Goal: Task Accomplishment & Management: Use online tool/utility

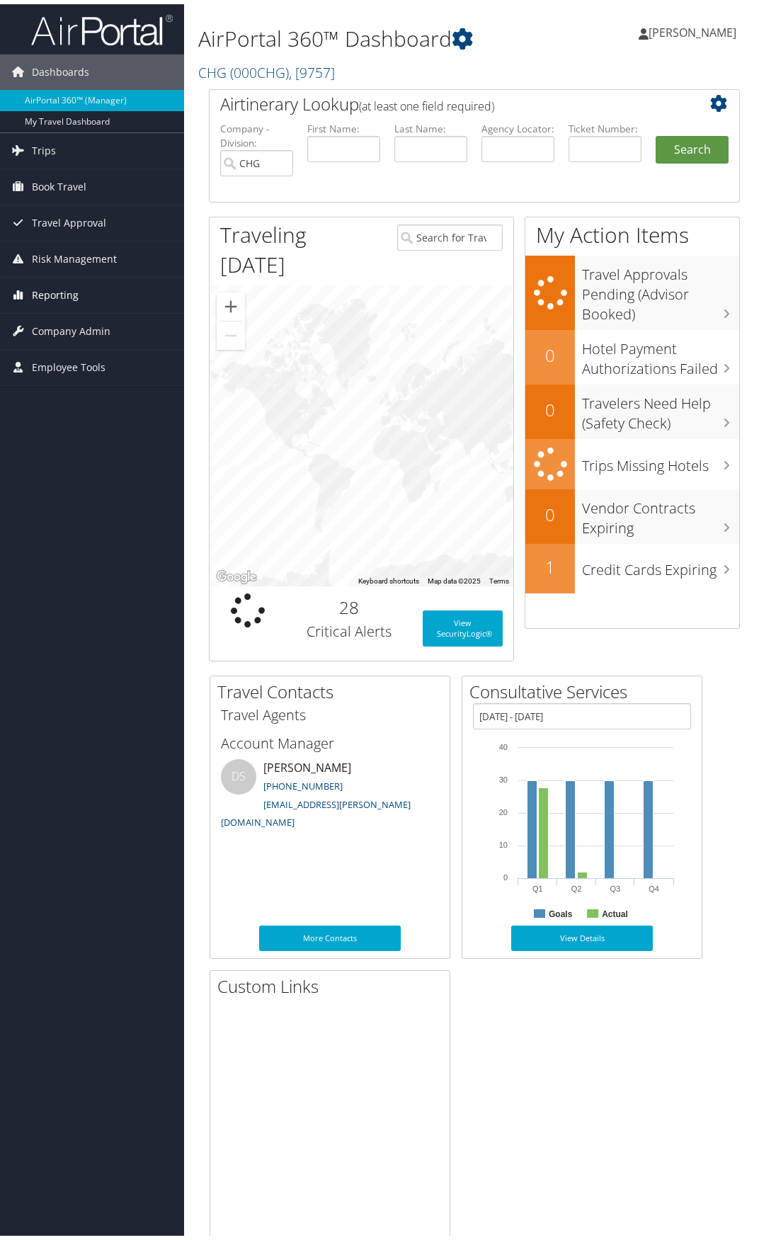
click at [42, 283] on span "Reporting" at bounding box center [55, 290] width 47 height 35
click at [47, 317] on link "Unused Tickets" at bounding box center [92, 319] width 184 height 21
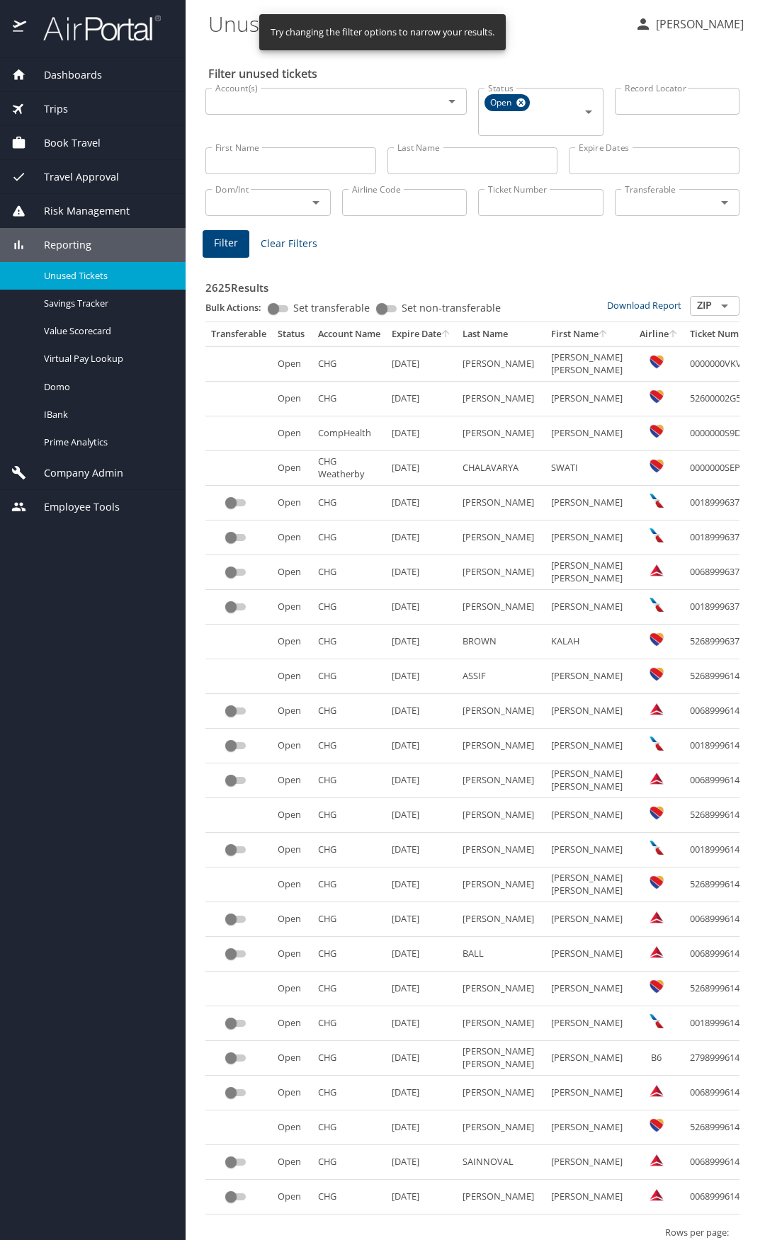
click at [238, 158] on input "First Name" at bounding box center [290, 160] width 171 height 27
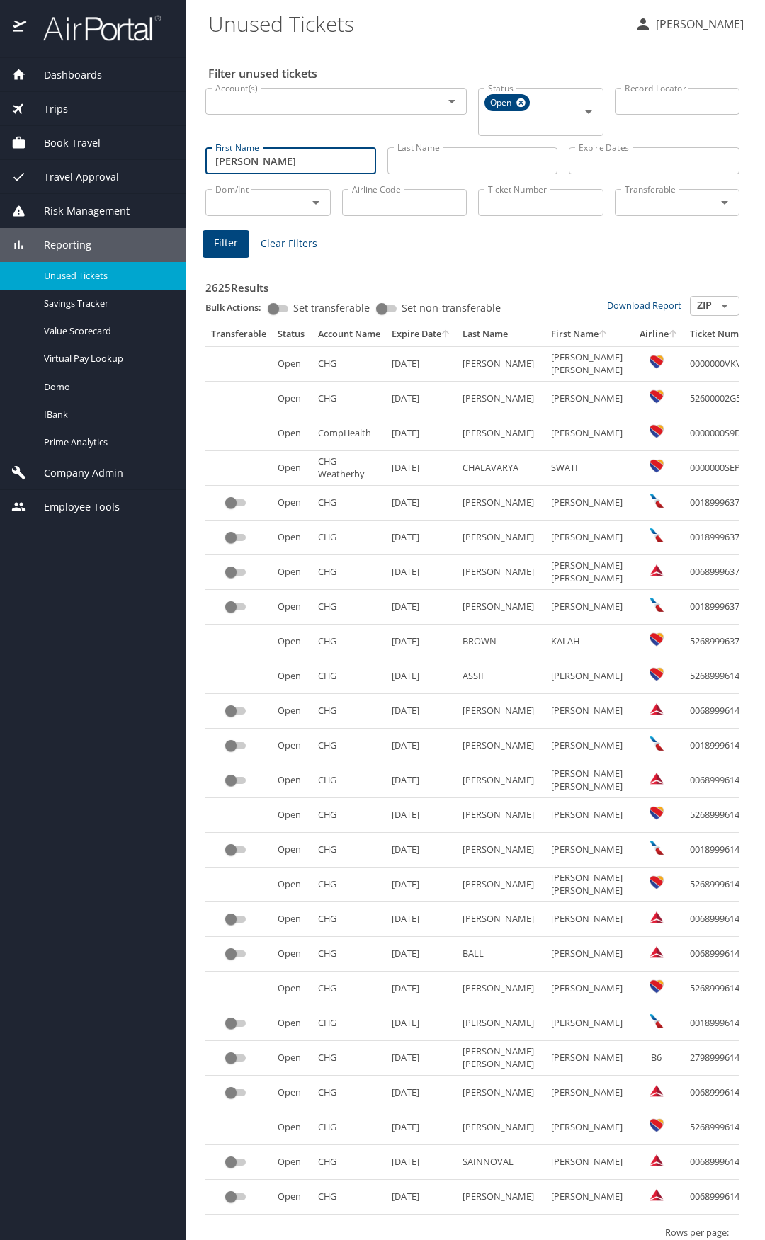
type input "[PERSON_NAME]"
click at [496, 203] on input "Ticket Number" at bounding box center [540, 202] width 125 height 27
paste input "0017331359114"
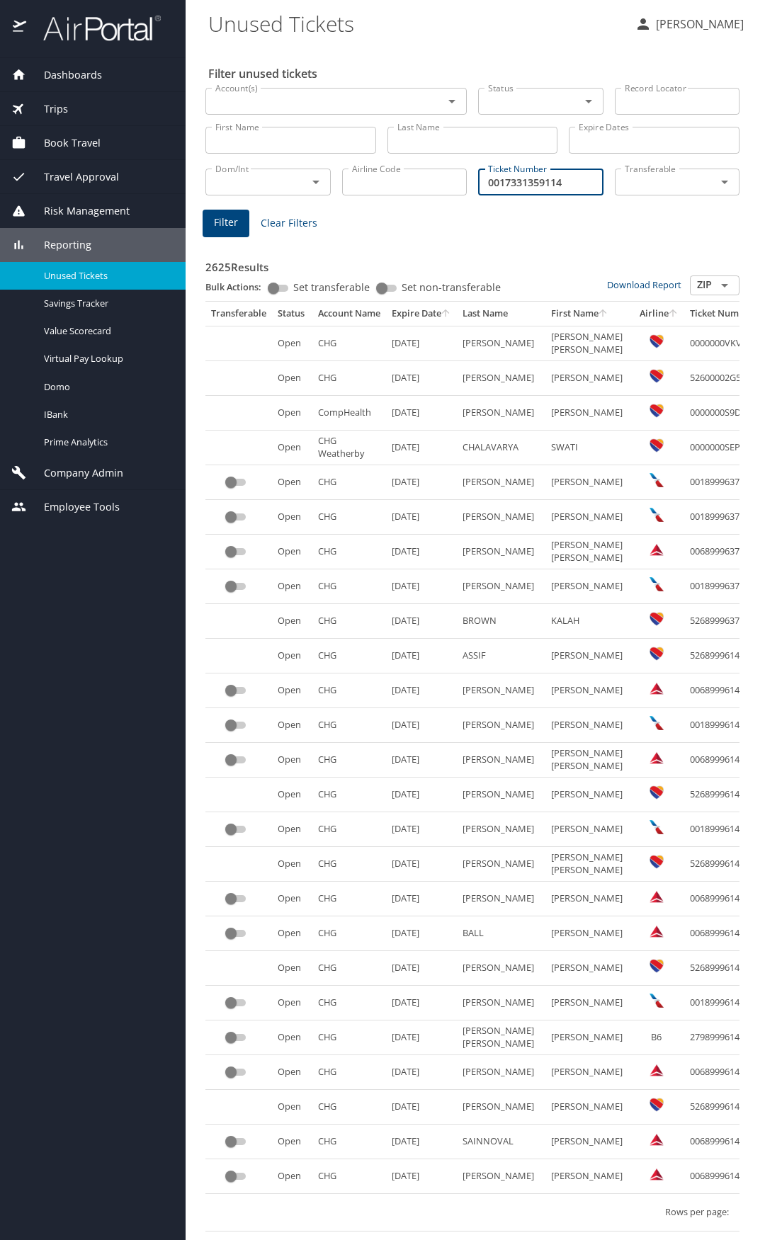
type input "0017331359114"
click at [222, 225] on span "Filter" at bounding box center [226, 223] width 24 height 18
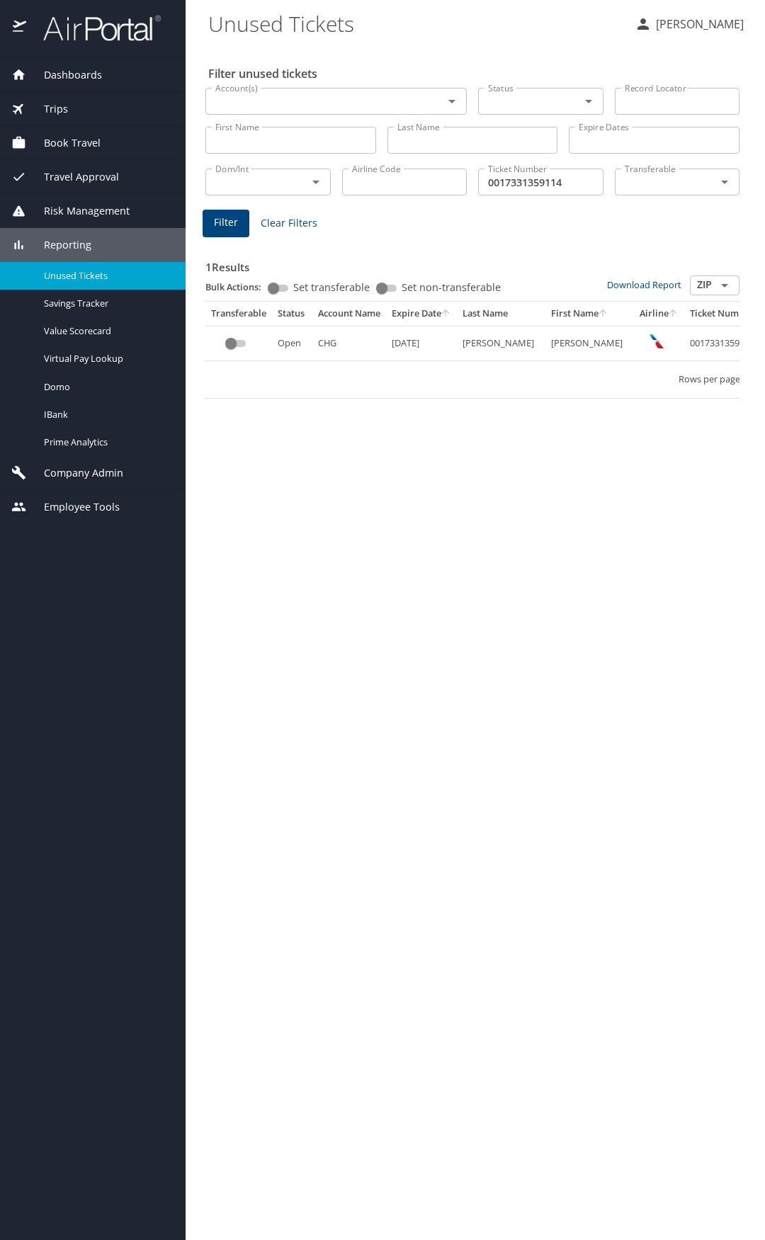
click at [547, 341] on td "[PERSON_NAME]" at bounding box center [589, 343] width 89 height 35
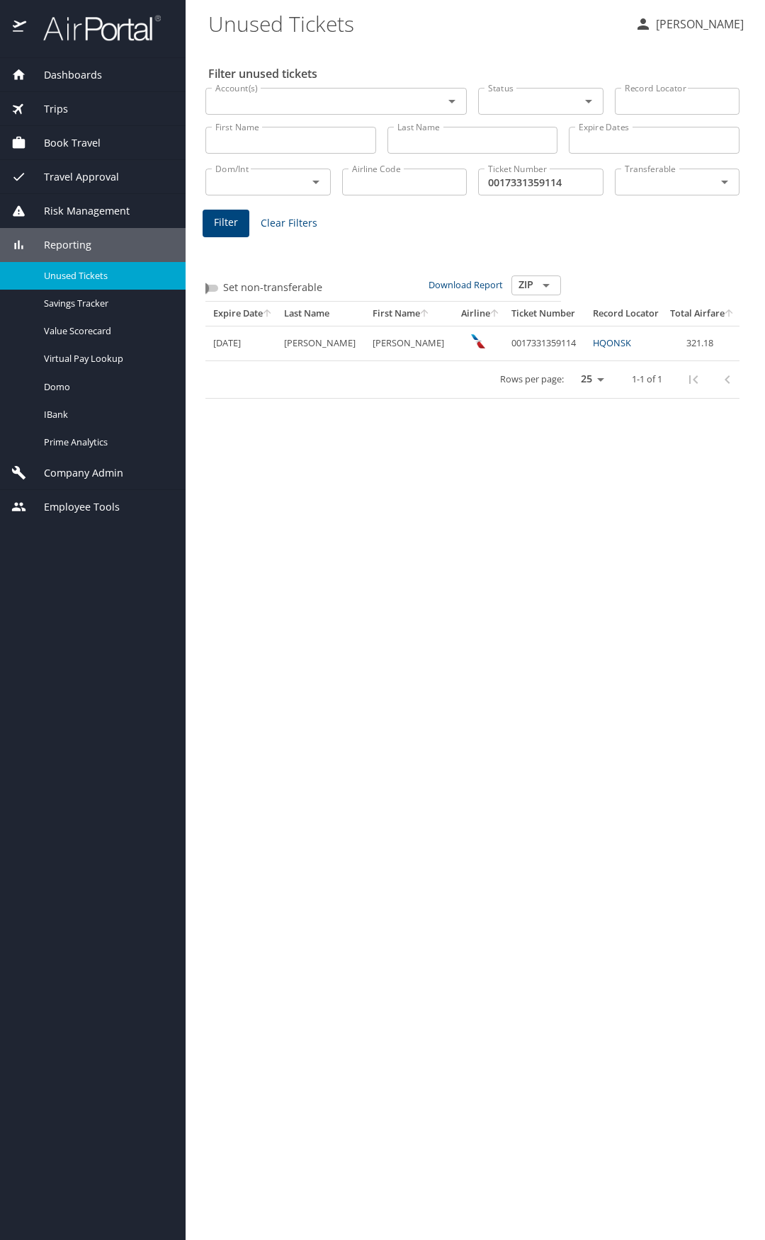
scroll to position [0, 229]
drag, startPoint x: 509, startPoint y: 342, endPoint x: 485, endPoint y: 341, distance: 23.4
click at [485, 341] on td "0017331359114" at bounding box center [495, 343] width 81 height 35
